Goal: Transaction & Acquisition: Purchase product/service

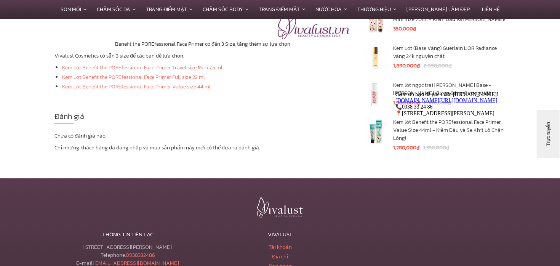
scroll to position [2709, 0]
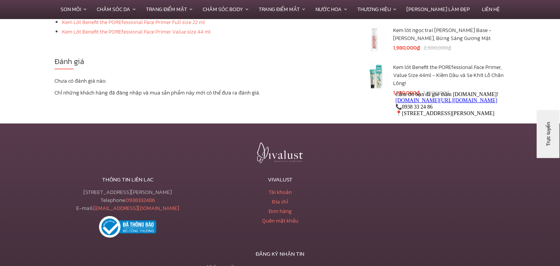
click at [163, 191] on div "[STREET_ADDRESS][PERSON_NAME] Telephone: [PHONE_NUMBER] E-mail: [EMAIL_ADDRESS]…" at bounding box center [127, 200] width 147 height 24
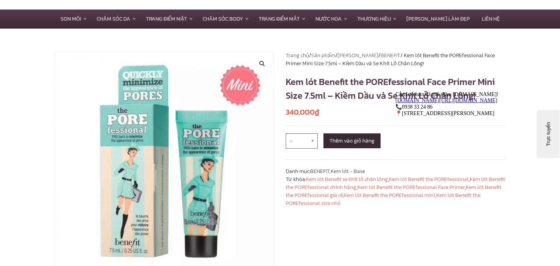
scroll to position [29, 0]
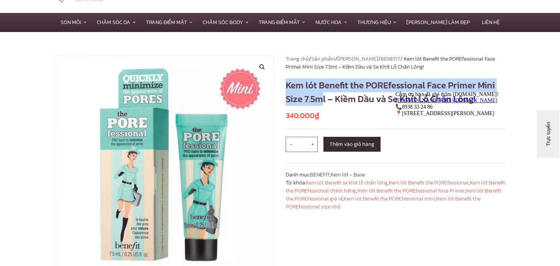
drag, startPoint x: 287, startPoint y: 84, endPoint x: 323, endPoint y: 104, distance: 41.1
click at [323, 104] on h1 "Kem lót Benefit the POREfessional Face Primer Mini Size 7.5ml – Kiềm Dầu và Se …" at bounding box center [396, 91] width 220 height 27
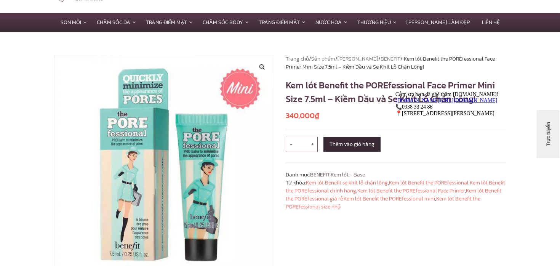
click at [408, 85] on h1 "Kem lót Benefit the POREfessional Face Primer Mini Size 7.5ml – Kiềm Dầu và Se …" at bounding box center [396, 91] width 220 height 27
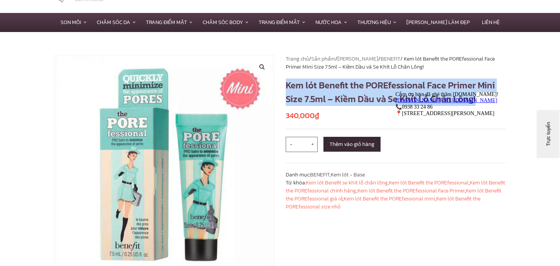
click at [408, 85] on h1 "Kem lót Benefit the POREfessional Face Primer Mini Size 7.5ml – Kiềm Dầu và Se …" at bounding box center [396, 91] width 220 height 27
